Goal: Navigation & Orientation: Find specific page/section

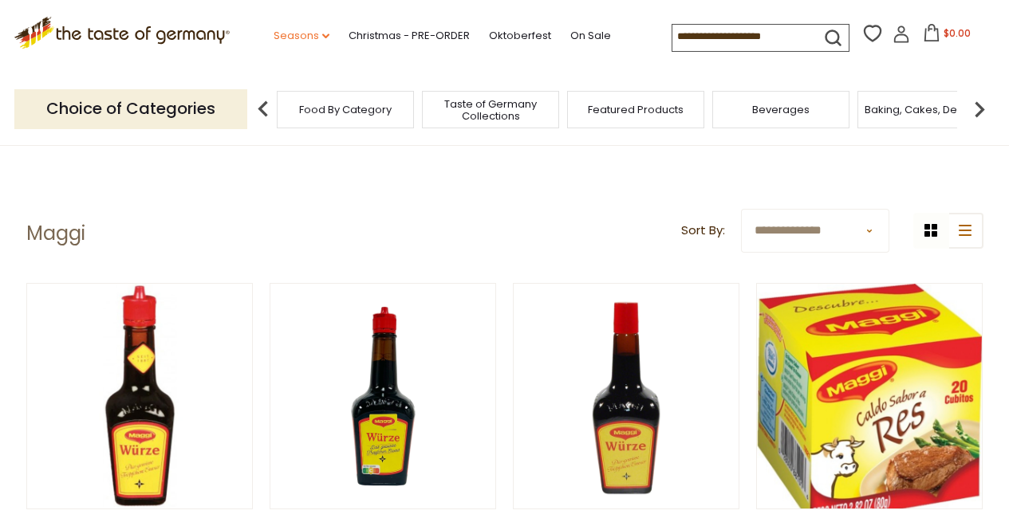
click at [317, 36] on link "Seasons dropdown_arrow" at bounding box center [301, 36] width 56 height 18
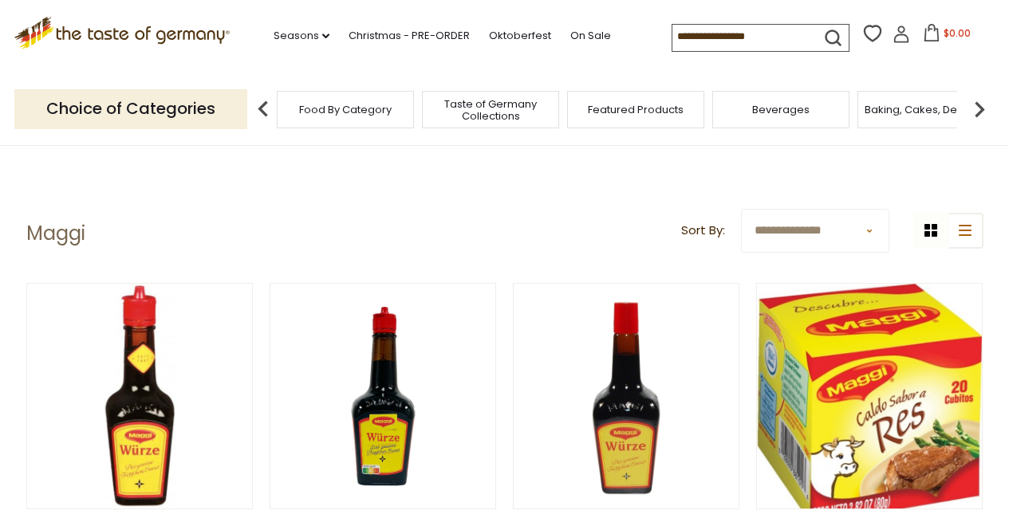
click at [116, 35] on icon ".st0{fill:#EDD300;} .st1{fill:#D33E21;}" at bounding box center [122, 33] width 216 height 33
